Goal: Task Accomplishment & Management: Manage account settings

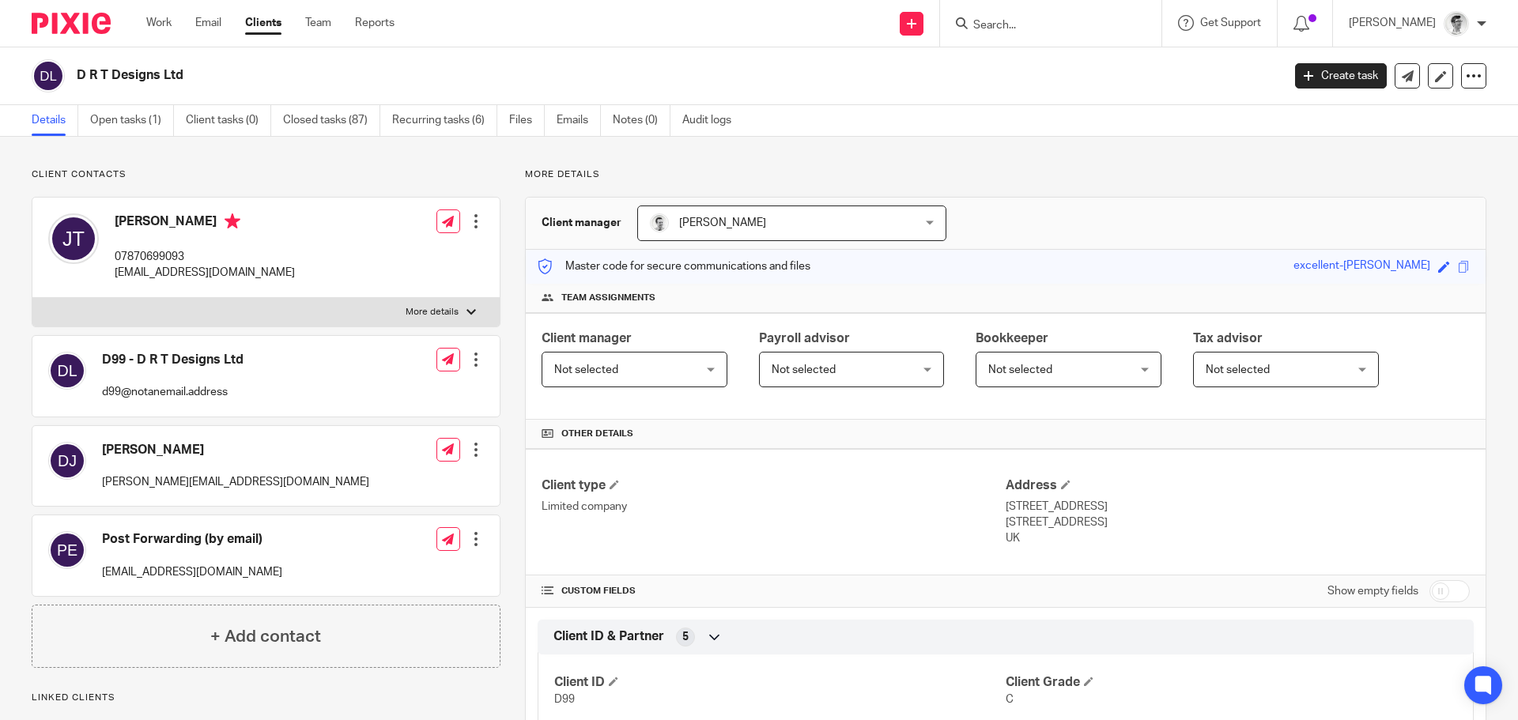
click at [1063, 25] on input "Search" at bounding box center [1043, 26] width 142 height 14
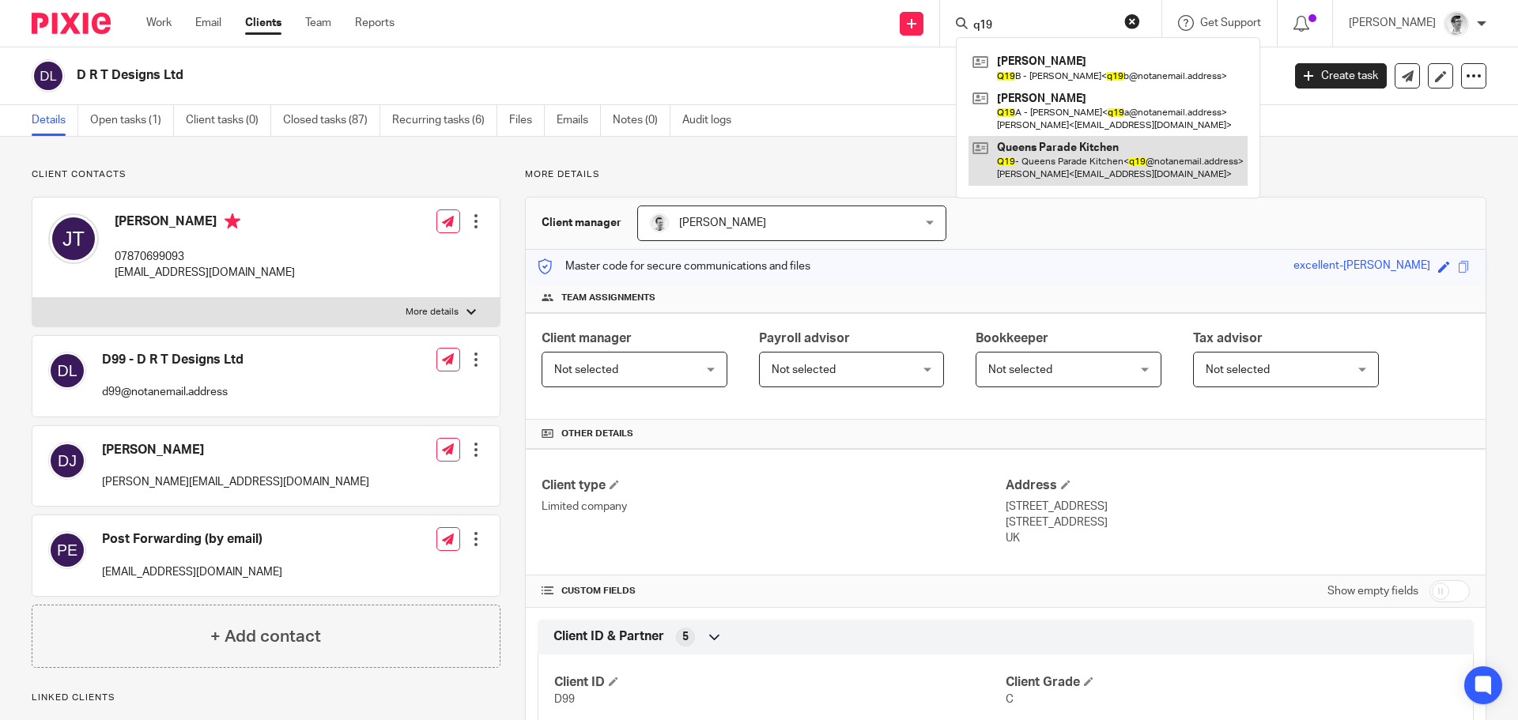
type input "q19"
click at [1070, 164] on link at bounding box center [1108, 160] width 279 height 49
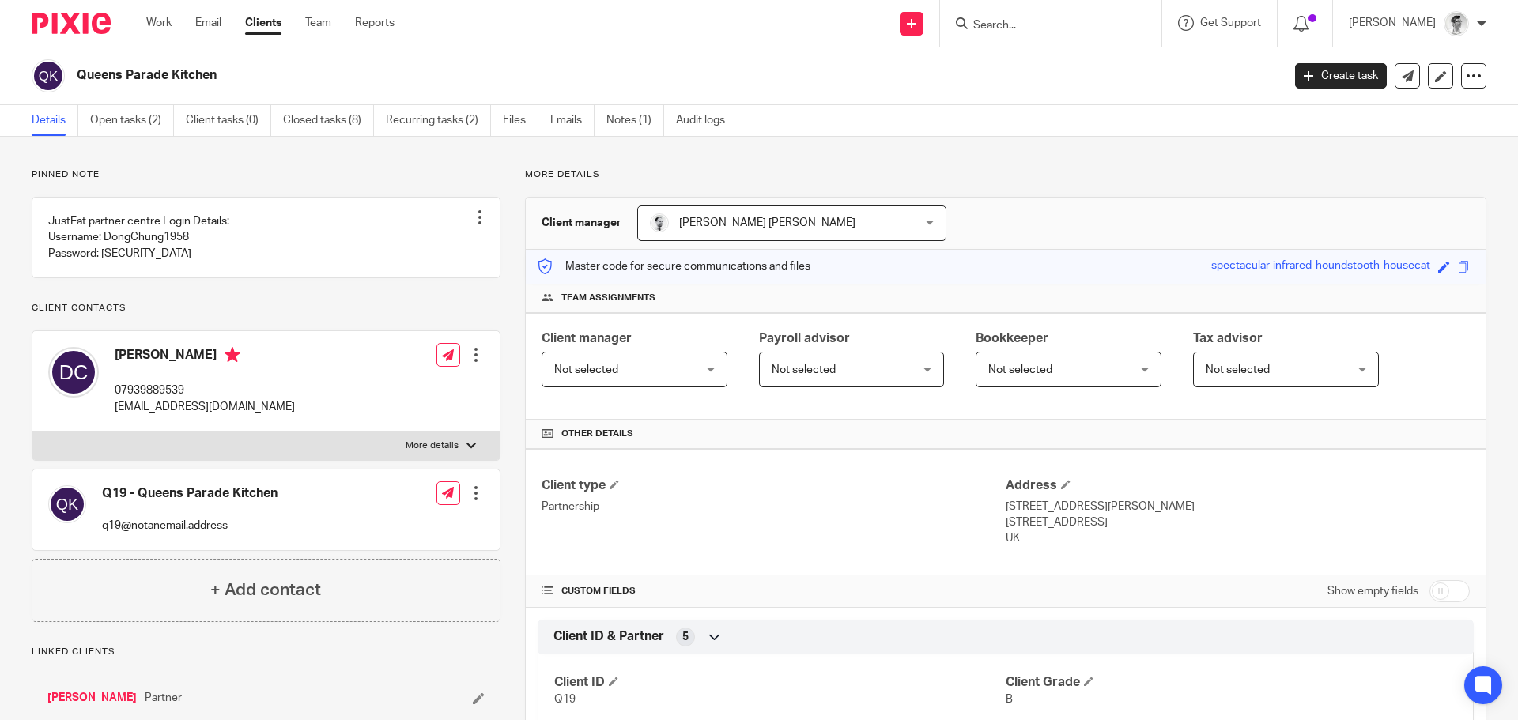
click at [71, 69] on div "Queens Parade Kitchen" at bounding box center [652, 75] width 1240 height 33
click at [1109, 23] on input "Search" at bounding box center [1043, 26] width 142 height 14
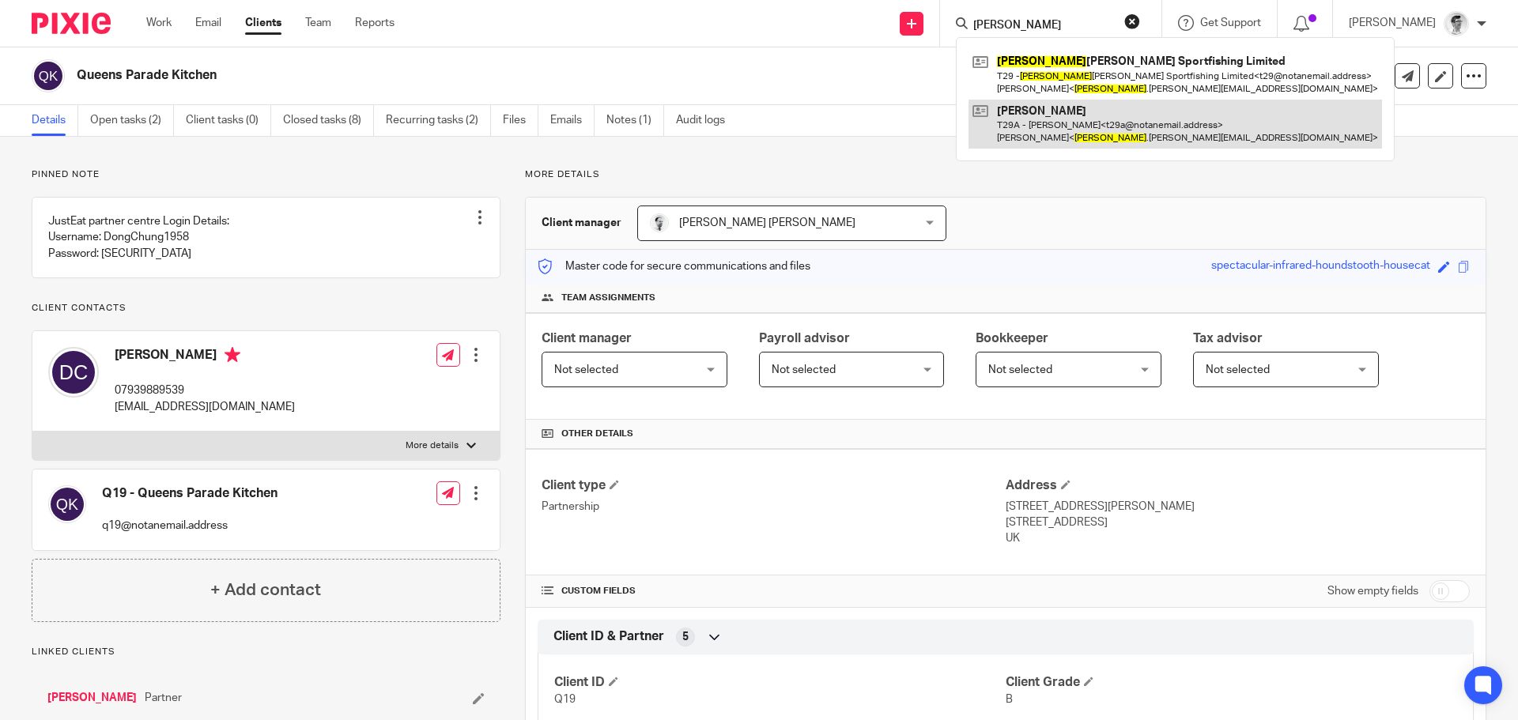
type input "ted"
click at [1082, 111] on link at bounding box center [1176, 124] width 414 height 49
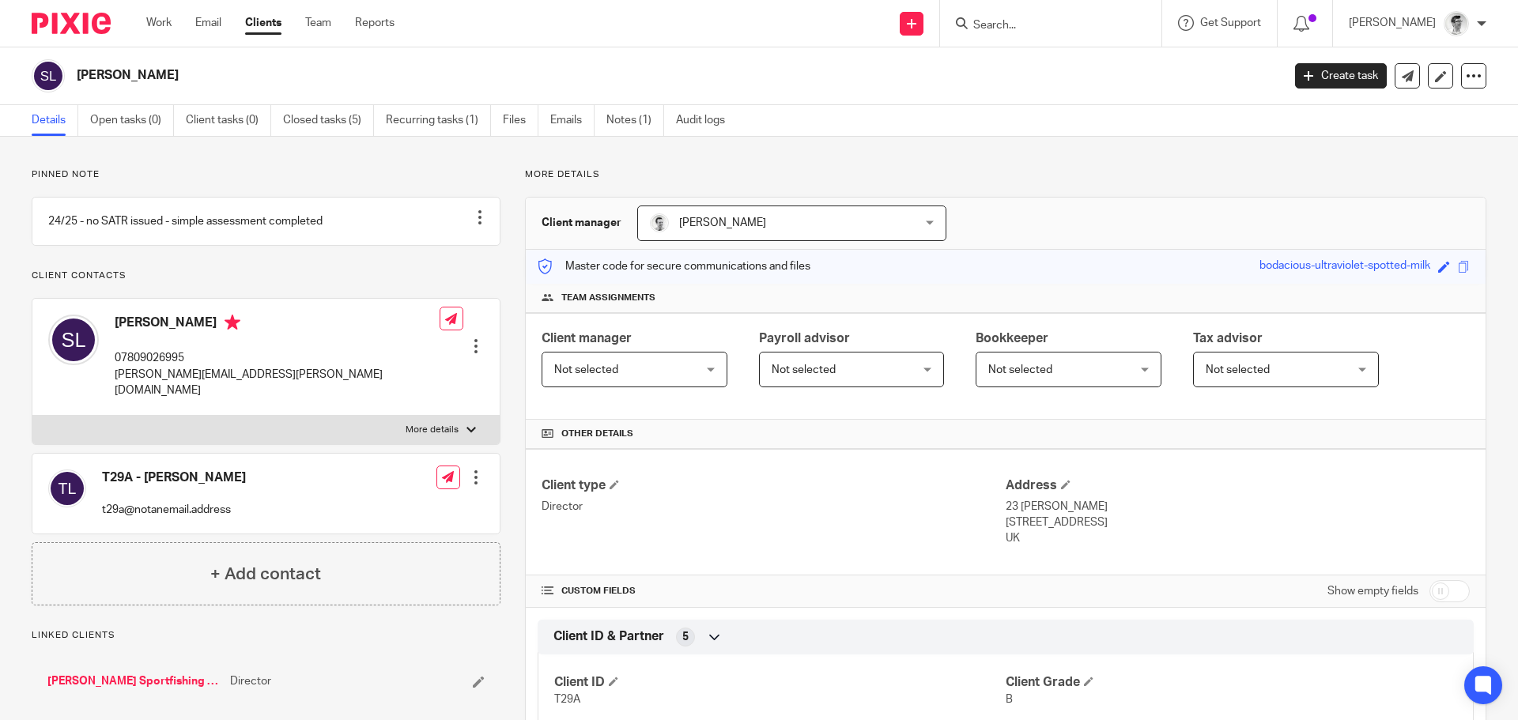
scroll to position [445, 0]
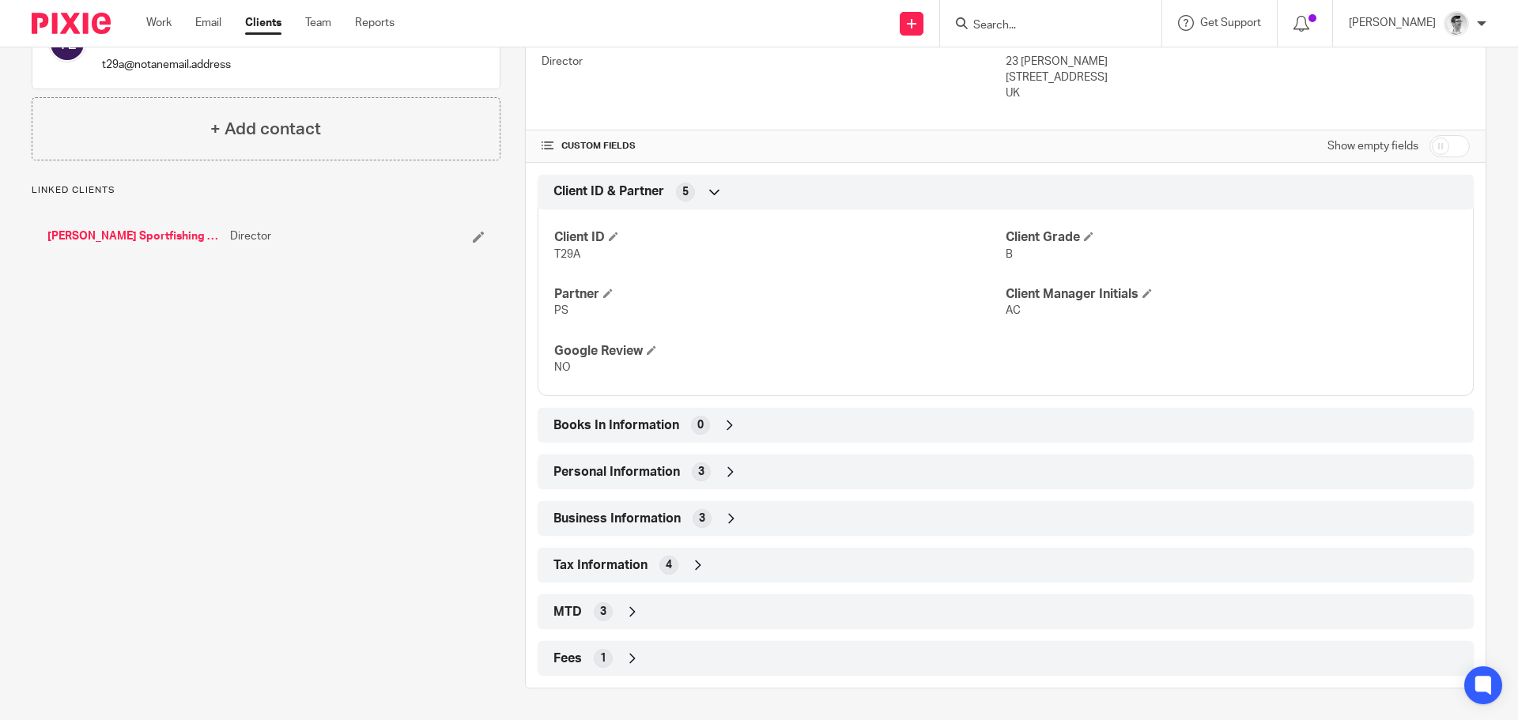
click at [723, 473] on icon at bounding box center [731, 472] width 16 height 16
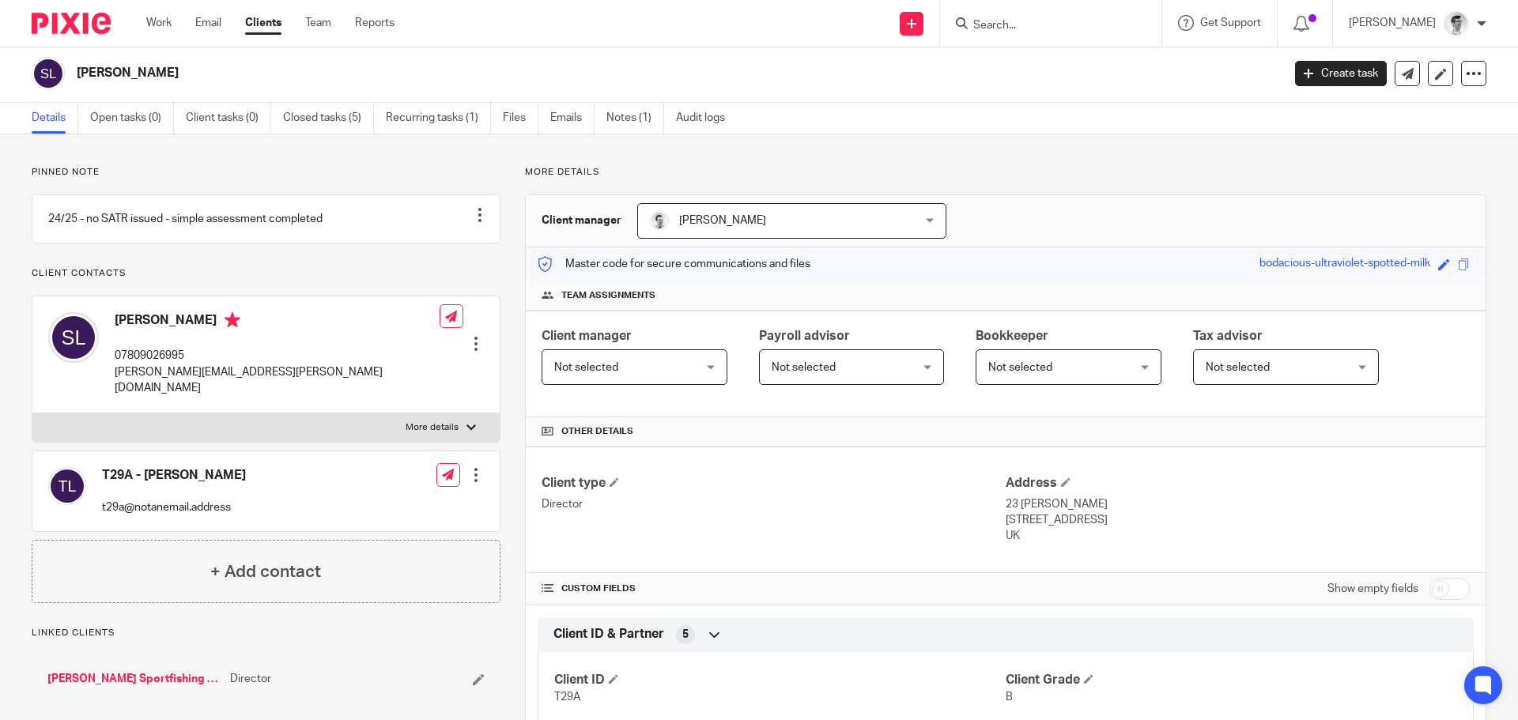
scroll to position [0, 0]
click at [1114, 29] on input "Search" at bounding box center [1043, 26] width 142 height 14
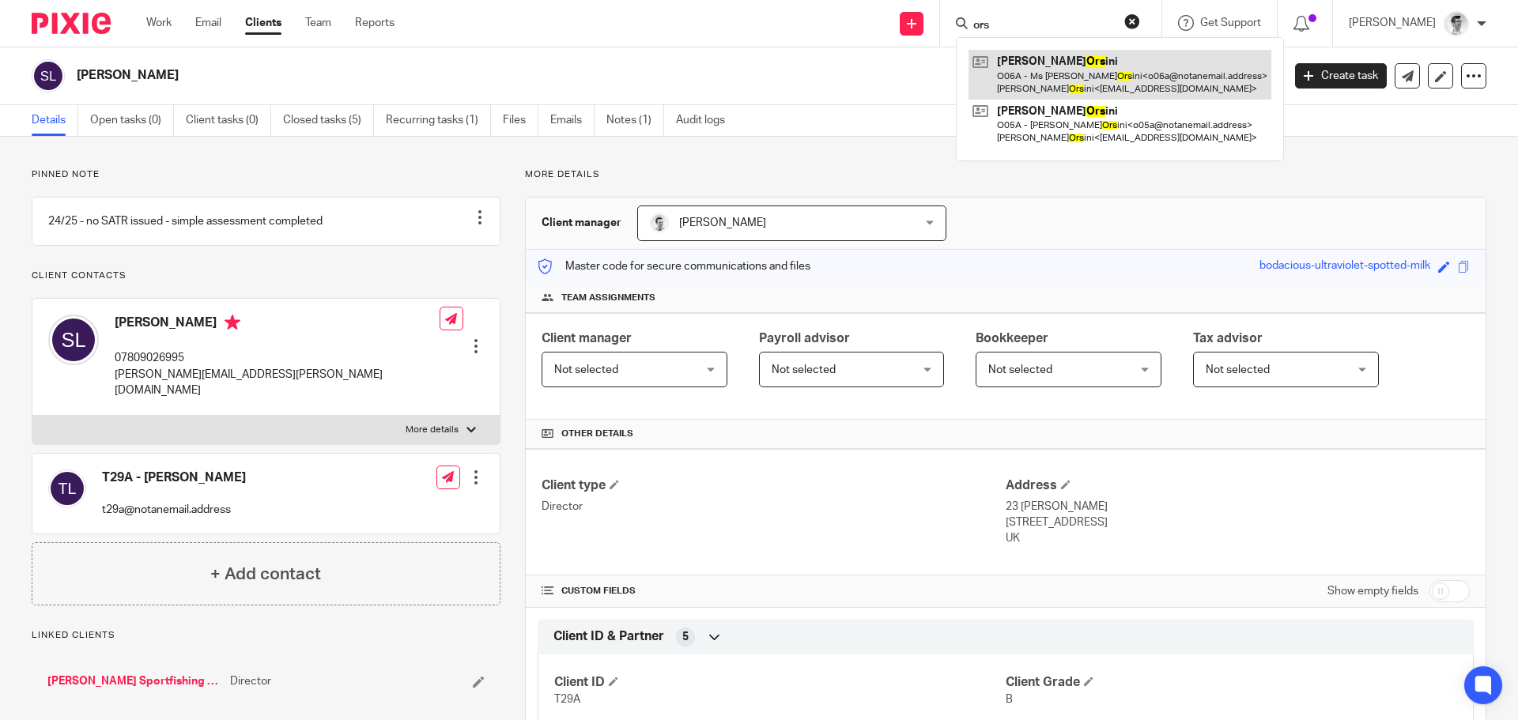
type input "ors"
click at [1103, 81] on link at bounding box center [1120, 74] width 303 height 49
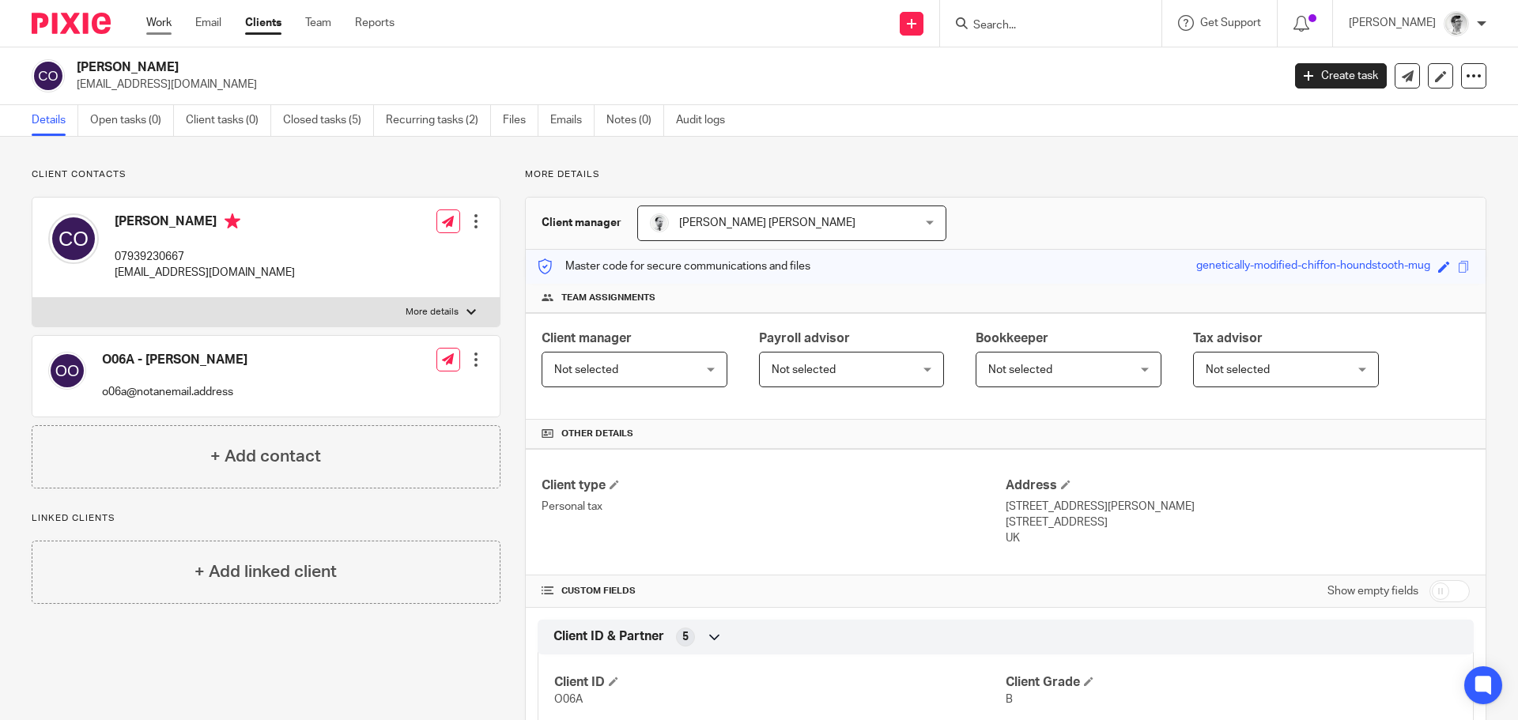
click at [157, 21] on link "Work" at bounding box center [158, 23] width 25 height 16
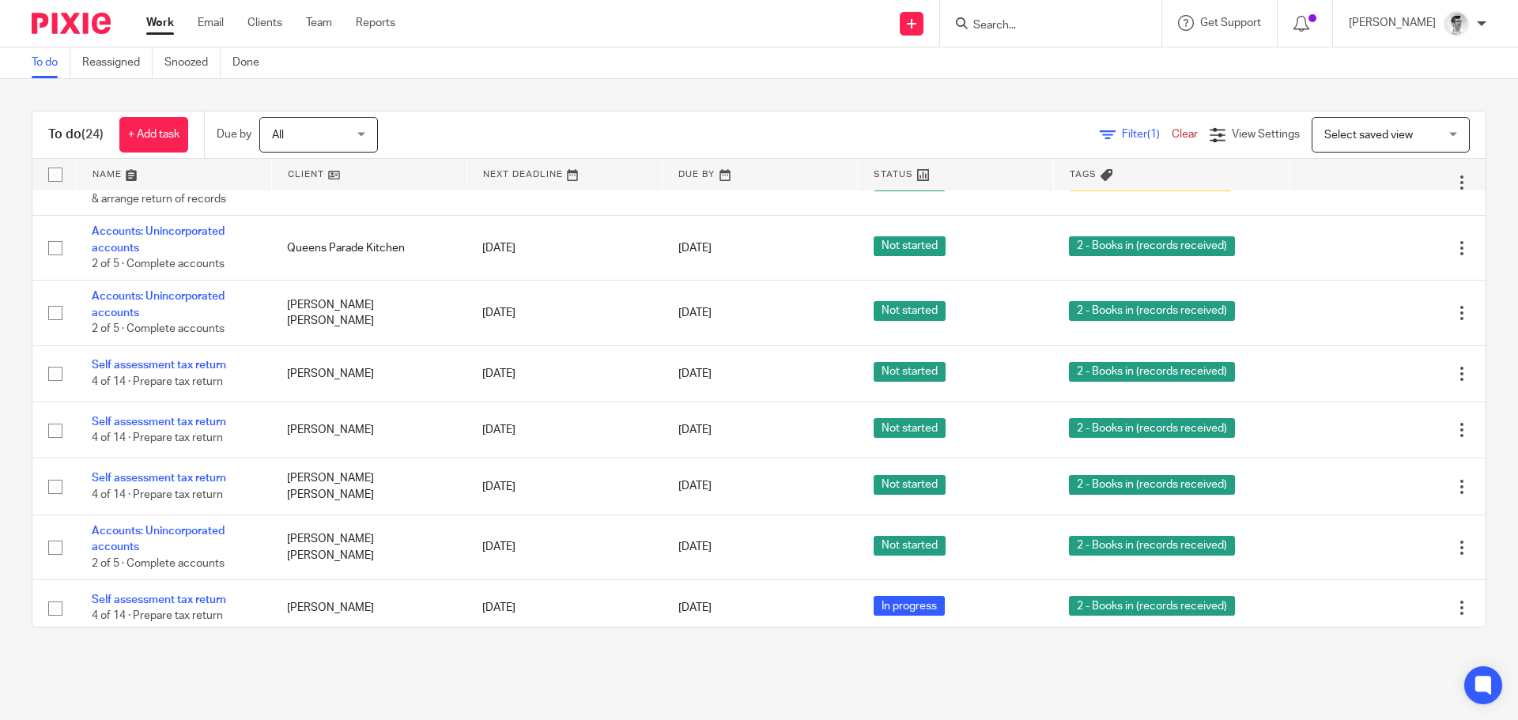
scroll to position [1086, 0]
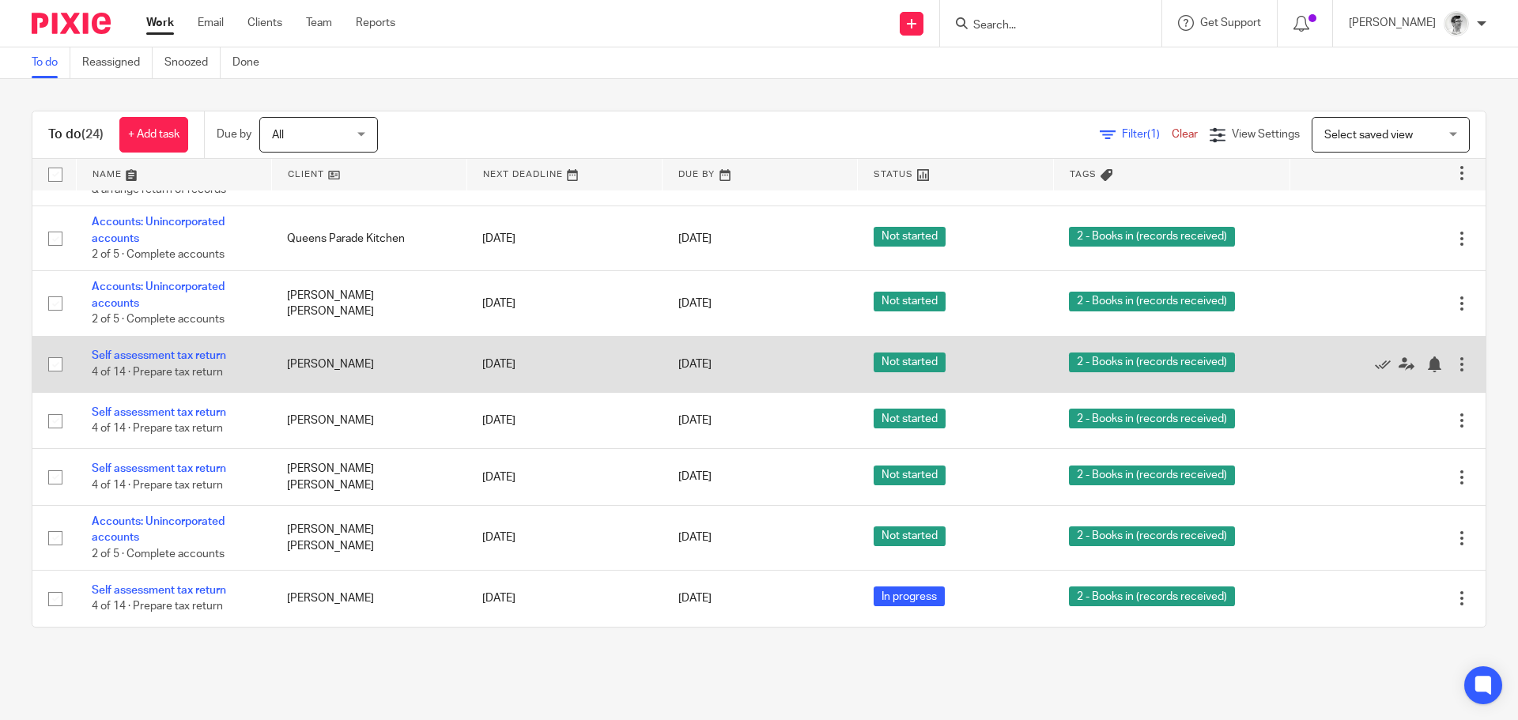
drag, startPoint x: 173, startPoint y: 463, endPoint x: 417, endPoint y: 353, distance: 268.2
click at [173, 463] on link "Self assessment tax return" at bounding box center [159, 468] width 134 height 11
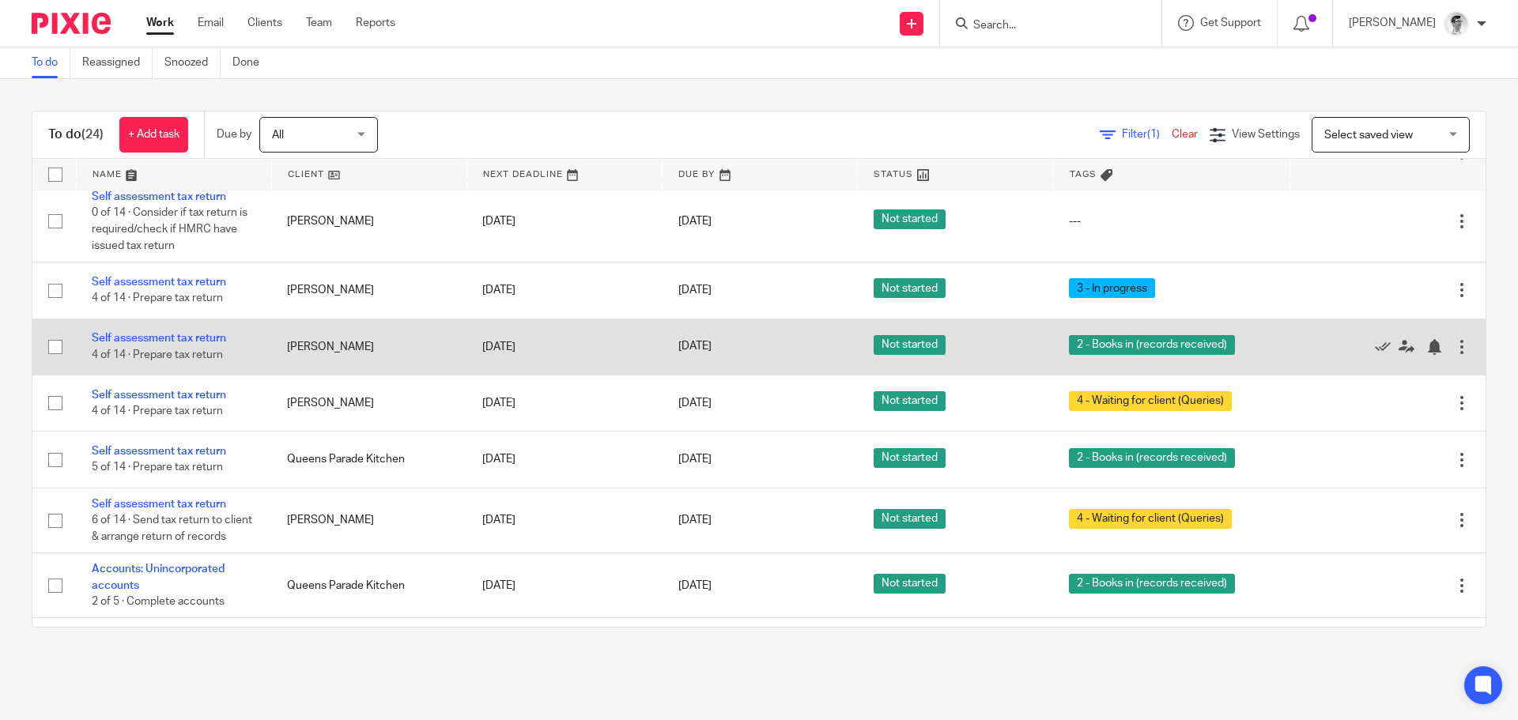
scroll to position [691, 0]
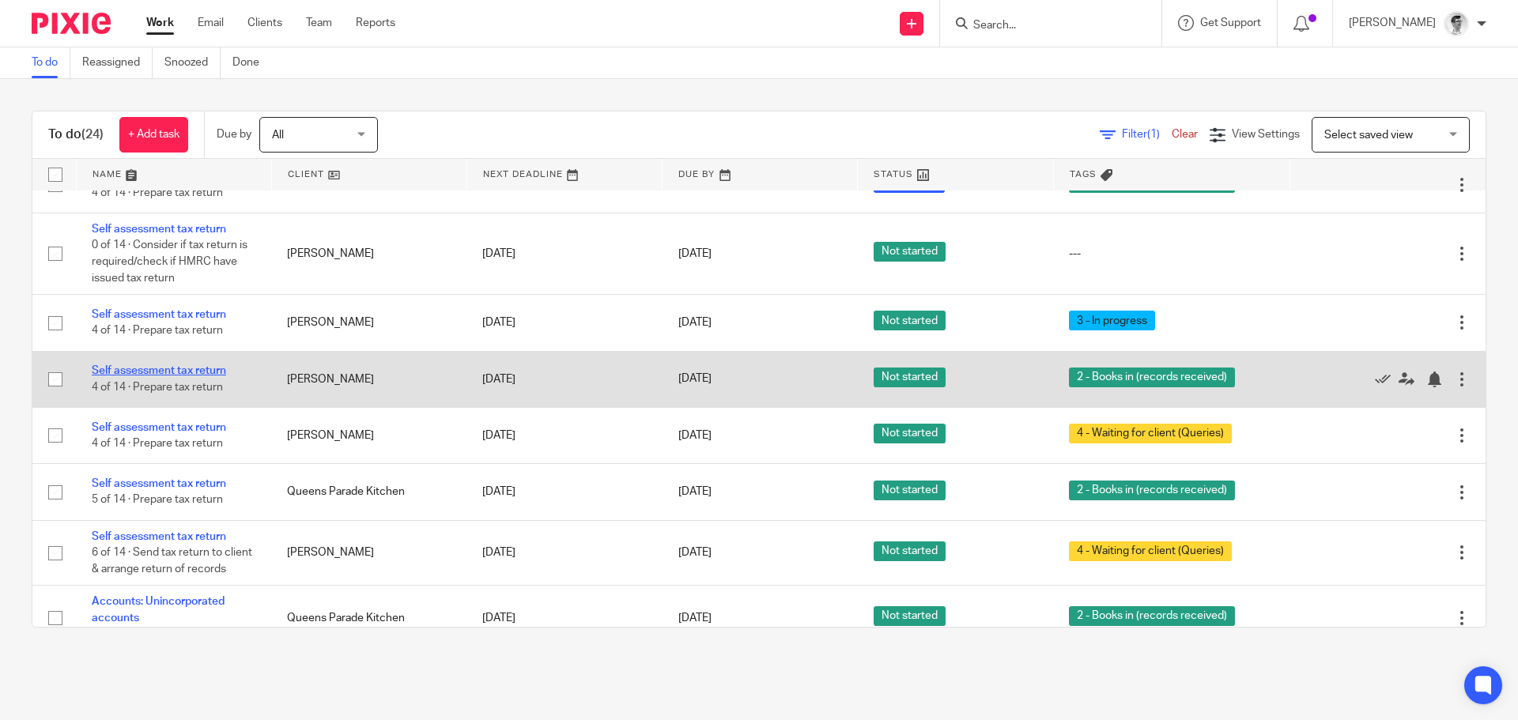
click at [204, 367] on link "Self assessment tax return" at bounding box center [159, 370] width 134 height 11
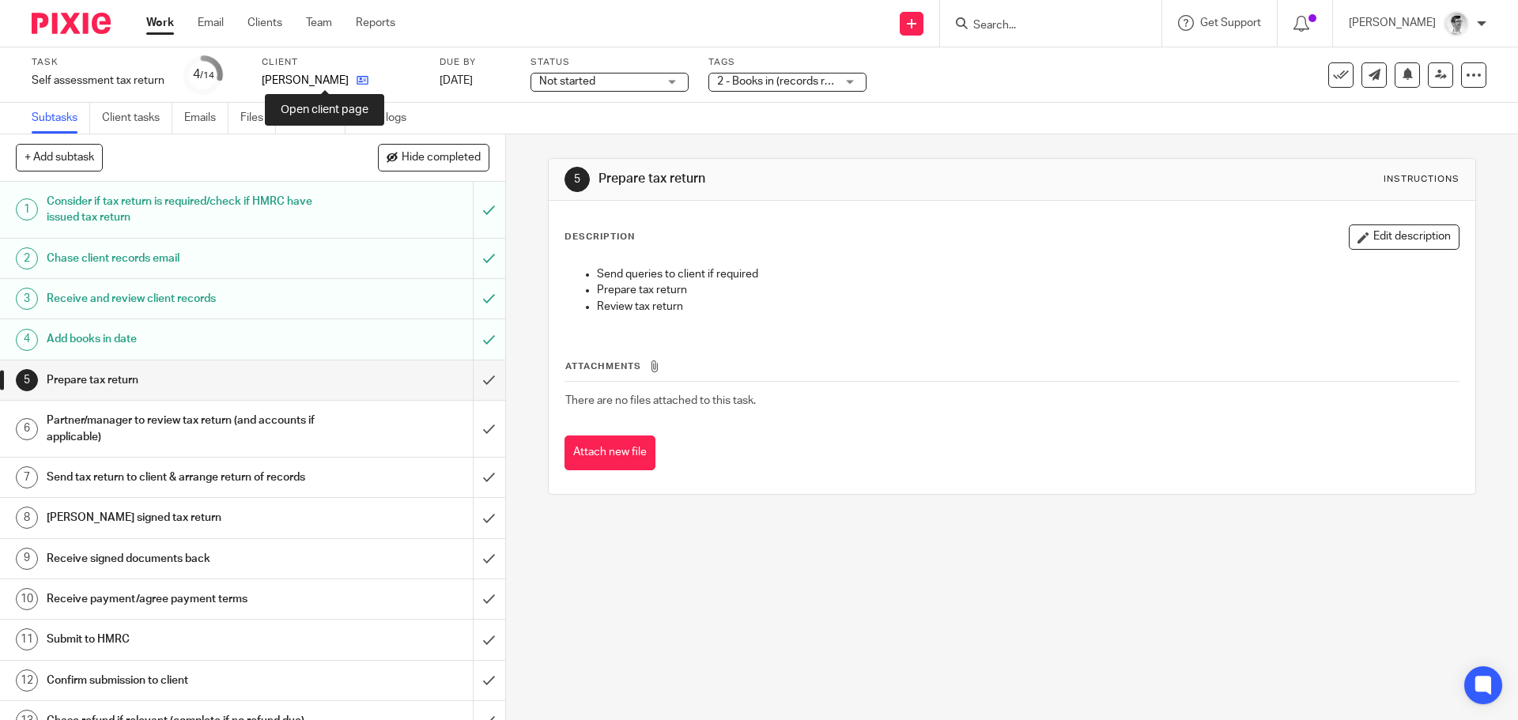
click at [357, 80] on icon at bounding box center [363, 80] width 12 height 12
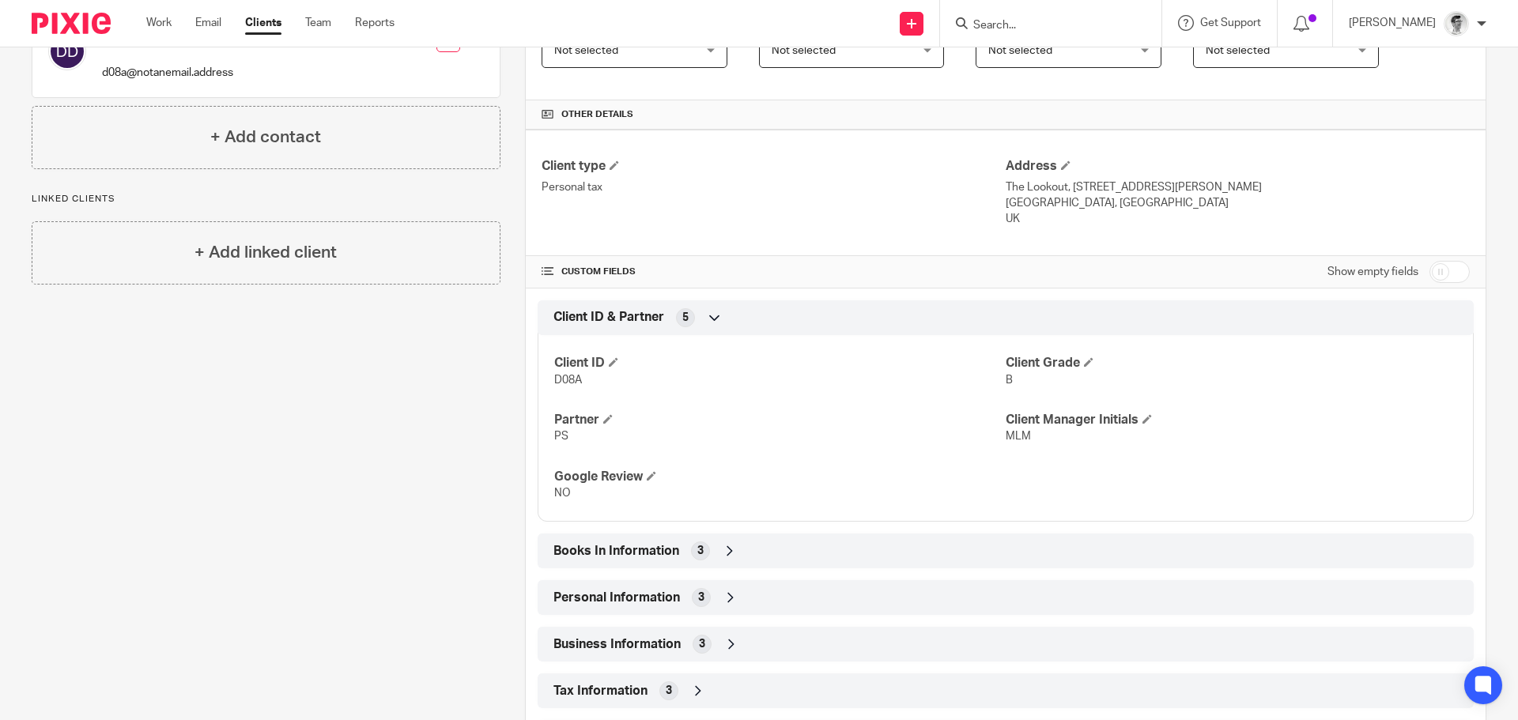
scroll to position [287, 0]
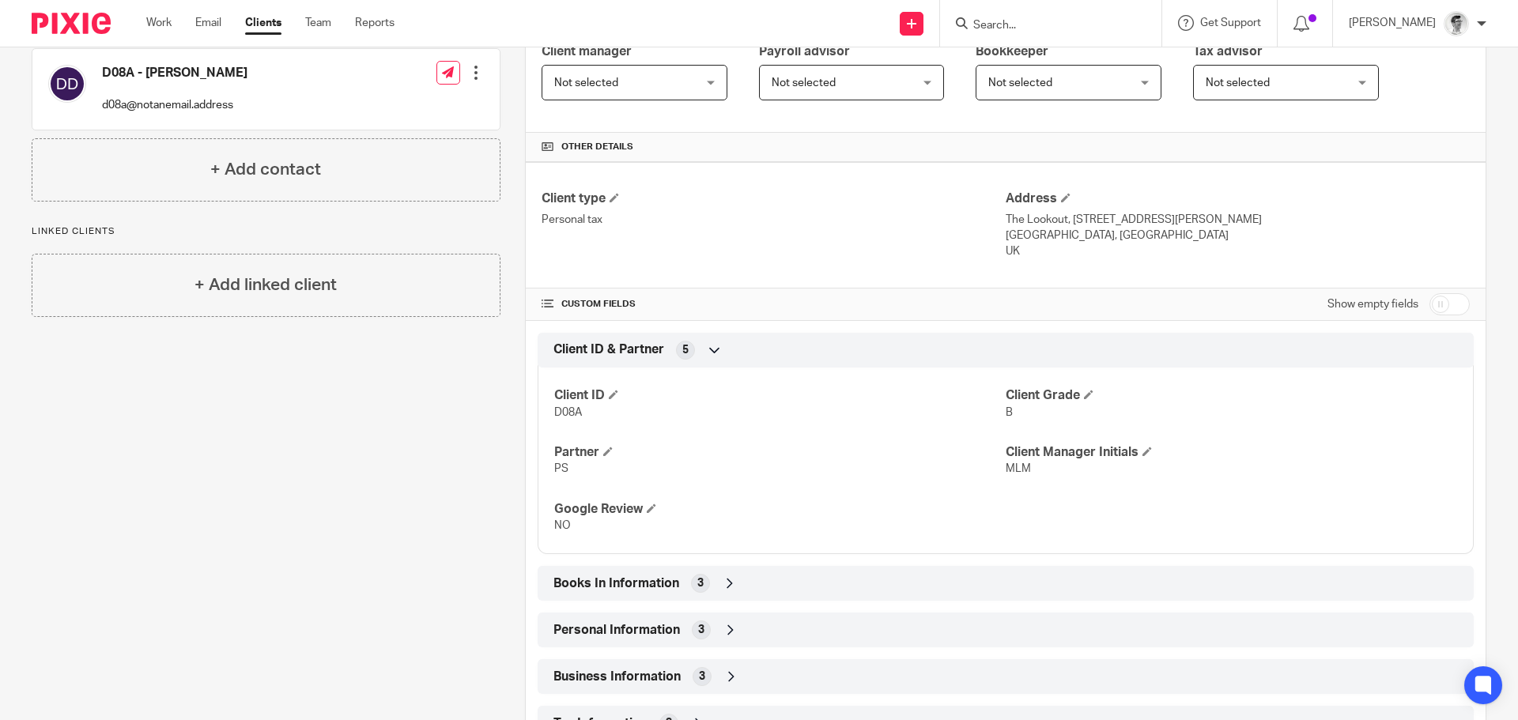
click at [1105, 20] on input "Search" at bounding box center [1043, 26] width 142 height 14
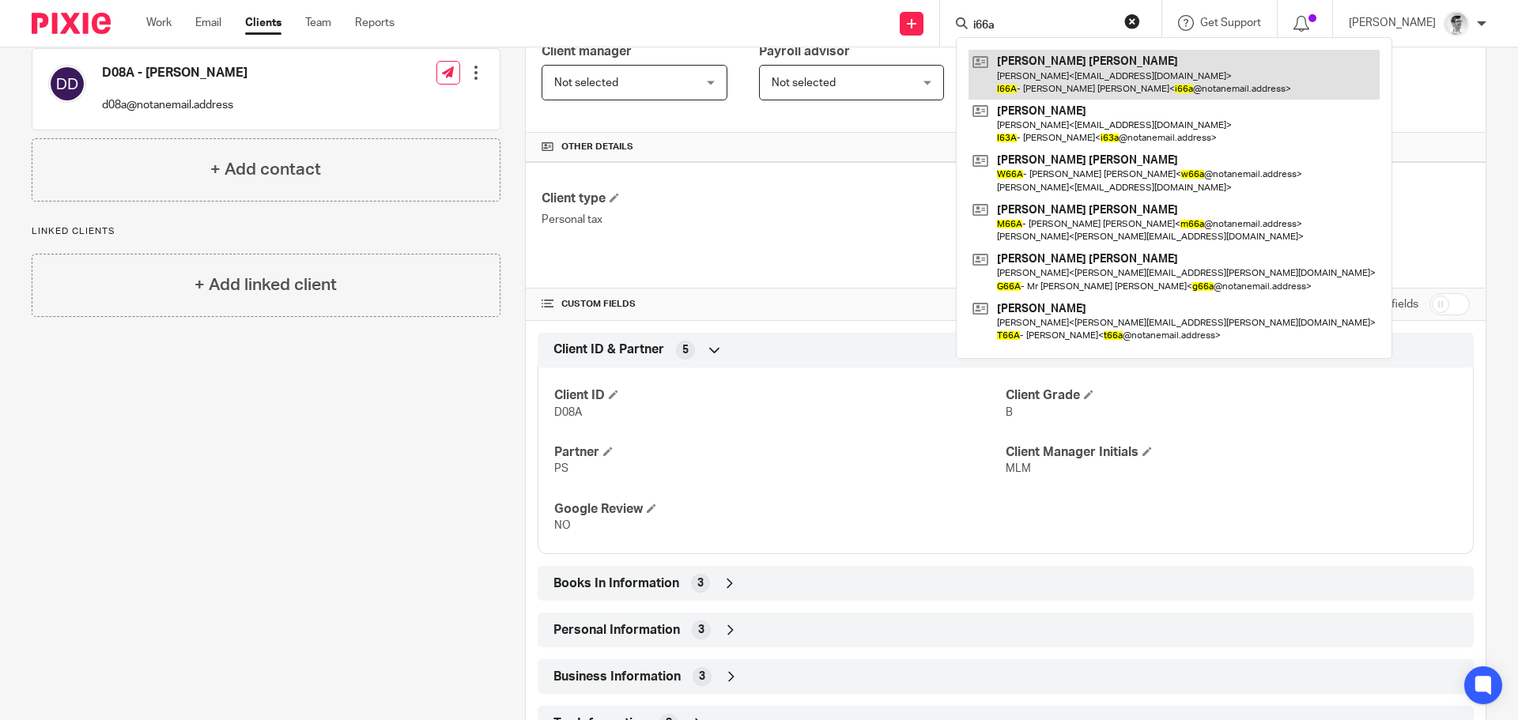
type input "i66a"
click at [1079, 74] on link at bounding box center [1174, 74] width 411 height 49
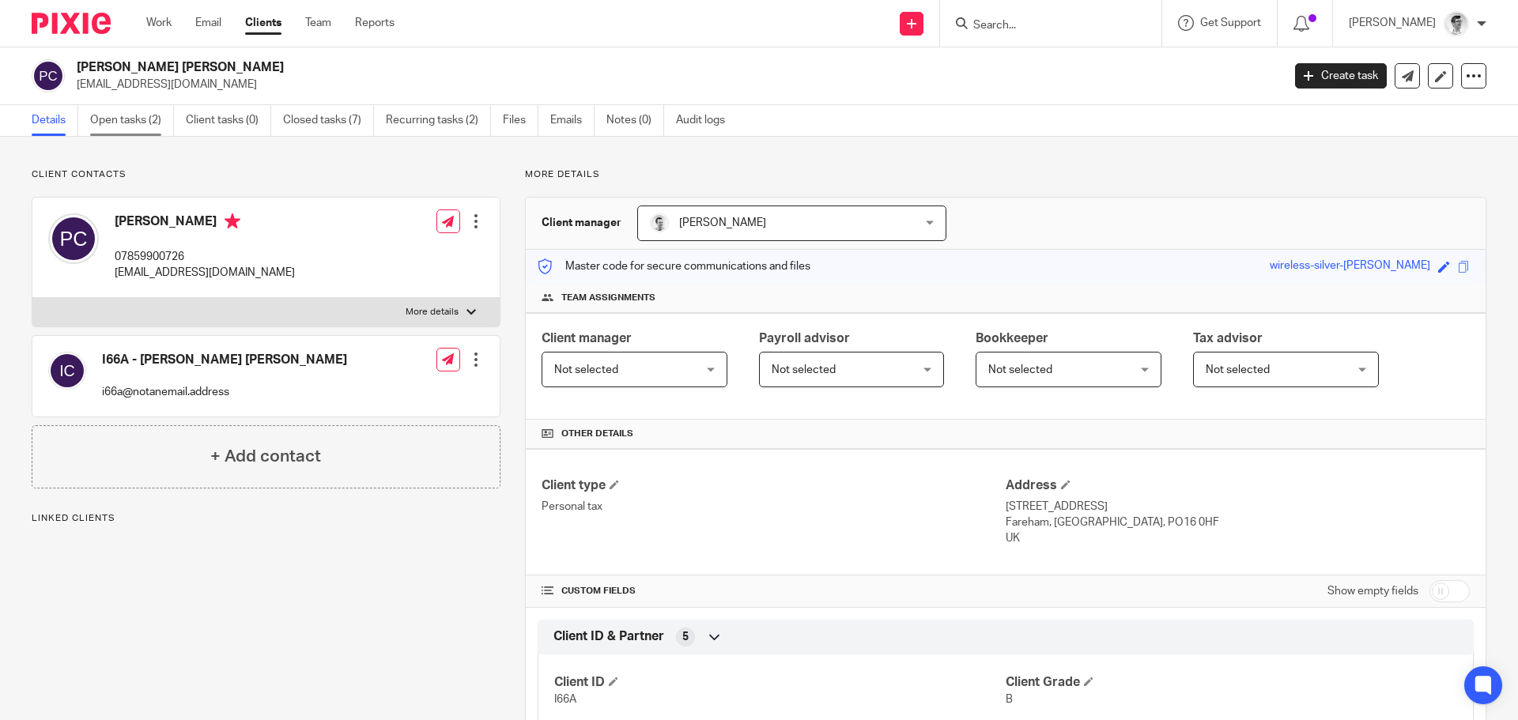
click at [152, 124] on link "Open tasks (2)" at bounding box center [132, 120] width 84 height 31
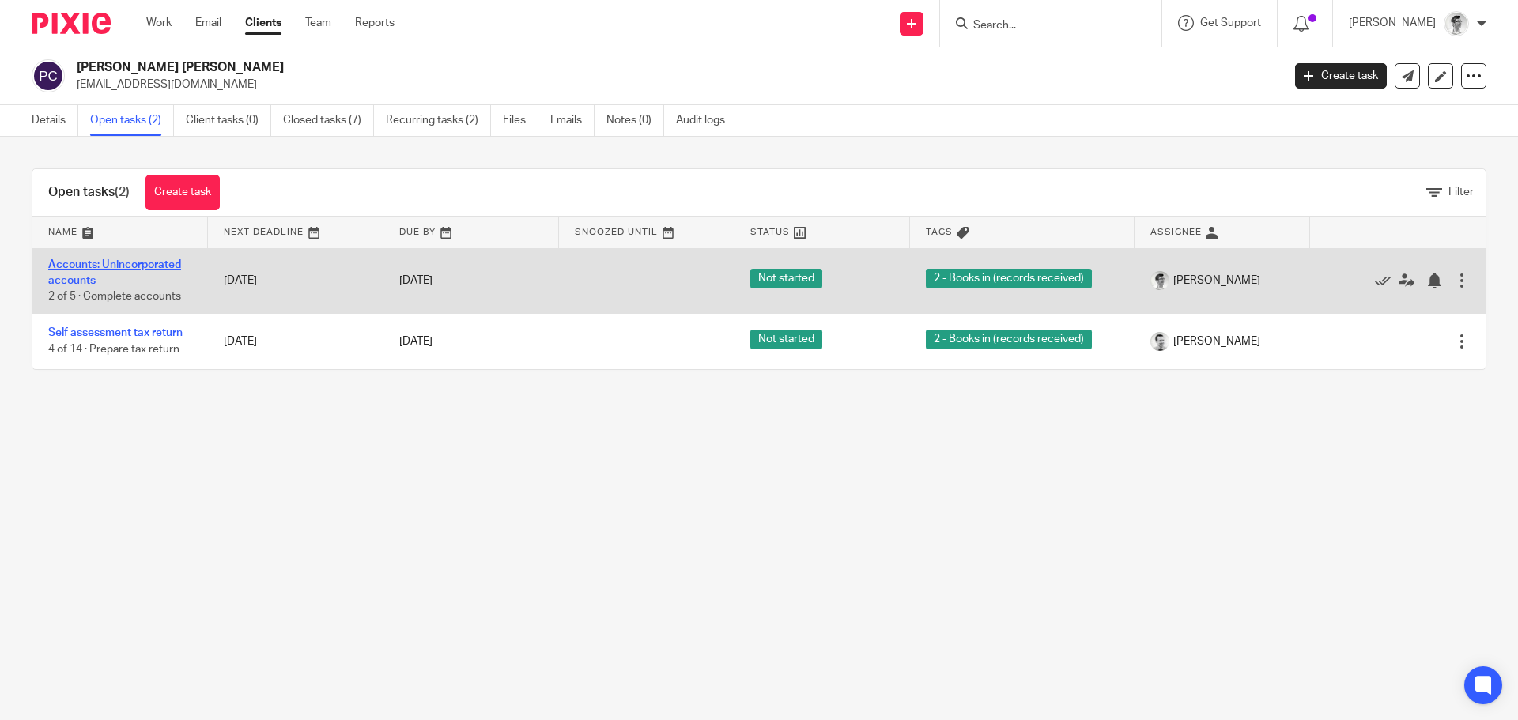
click at [150, 261] on link "Accounts: Unincorporated accounts" at bounding box center [114, 272] width 133 height 27
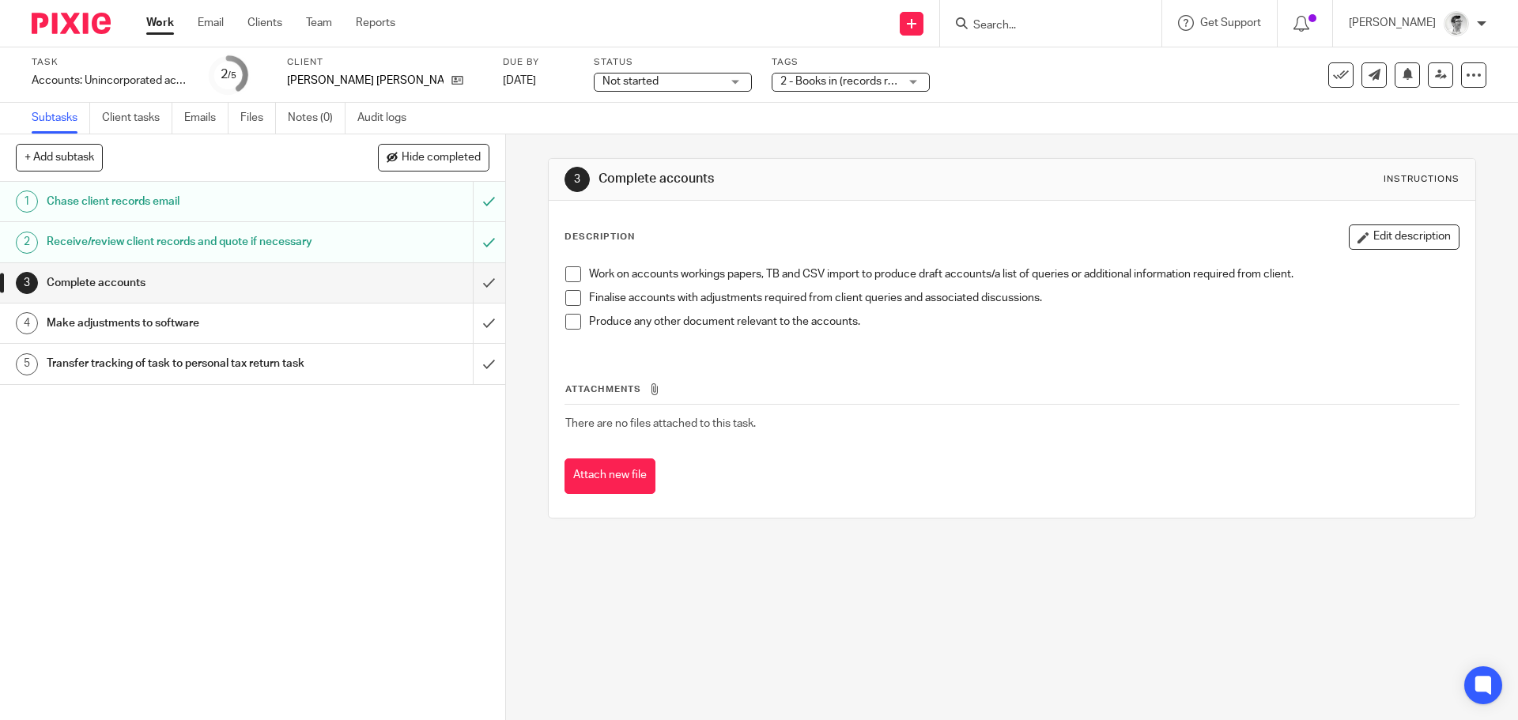
click at [162, 28] on link "Work" at bounding box center [160, 23] width 28 height 16
